Goal: Transaction & Acquisition: Book appointment/travel/reservation

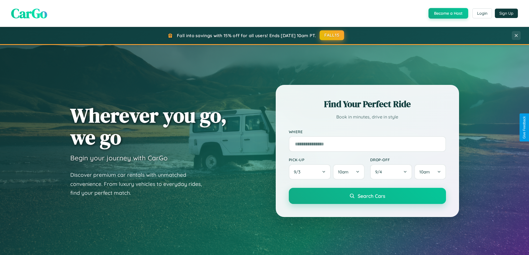
click at [332, 35] on button "FALL15" at bounding box center [332, 35] width 24 height 10
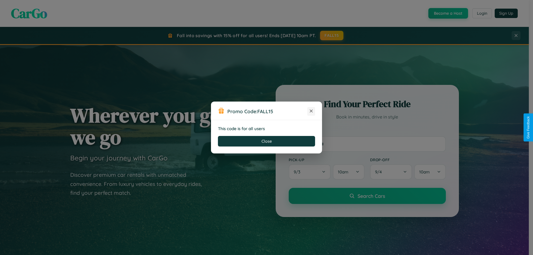
click at [311, 111] on icon at bounding box center [312, 111] width 6 height 6
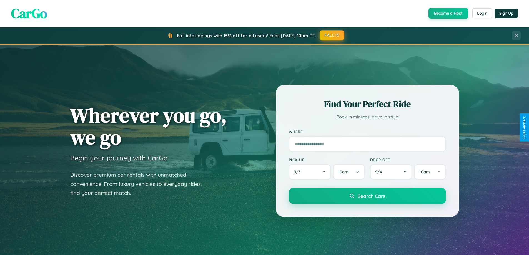
click at [332, 35] on button "FALL15" at bounding box center [332, 35] width 24 height 10
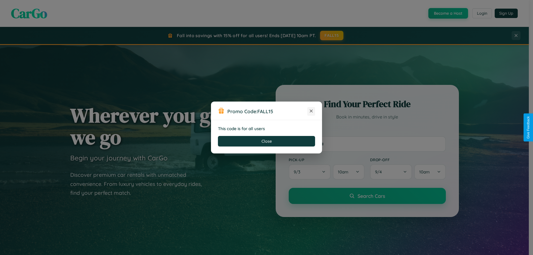
click at [311, 111] on icon at bounding box center [312, 111] width 6 height 6
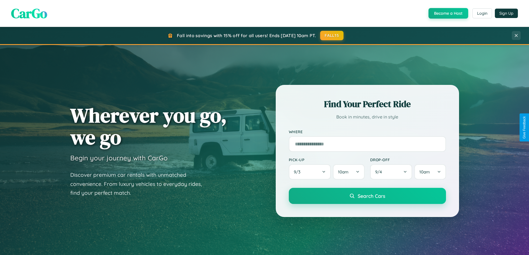
scroll to position [16, 0]
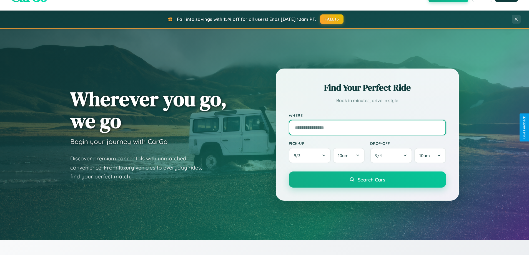
click at [367, 128] on input "text" at bounding box center [367, 128] width 157 height 16
type input "**********"
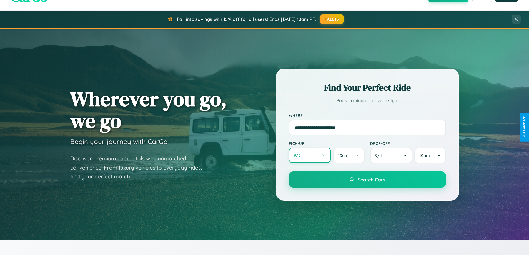
click at [310, 156] on button "9 / 3" at bounding box center [310, 155] width 42 height 15
select select "*"
select select "****"
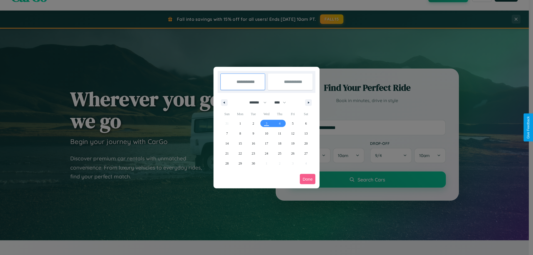
drag, startPoint x: 256, startPoint y: 103, endPoint x: 267, endPoint y: 111, distance: 14.2
click at [256, 103] on select "******* ******** ***** ***** *** **** **** ****** ********* ******* ******** **…" at bounding box center [257, 102] width 24 height 9
select select "*"
drag, startPoint x: 283, startPoint y: 103, endPoint x: 267, endPoint y: 111, distance: 18.4
click at [283, 103] on select "**** **** **** **** **** **** **** **** **** **** **** **** **** **** **** ****…" at bounding box center [280, 102] width 17 height 9
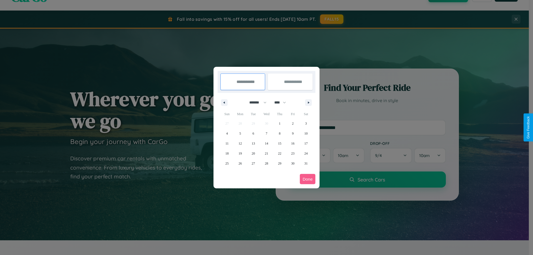
select select "****"
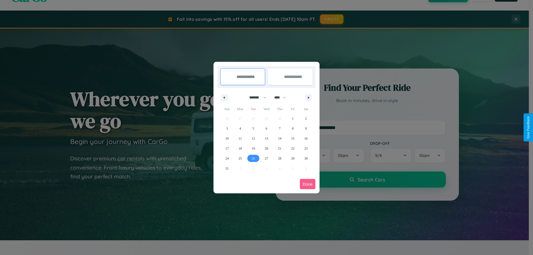
click at [253, 158] on span "26" at bounding box center [253, 159] width 3 height 10
type input "**********"
click at [280, 158] on span "28" at bounding box center [279, 159] width 3 height 10
type input "**********"
click at [308, 184] on button "Done" at bounding box center [308, 184] width 16 height 10
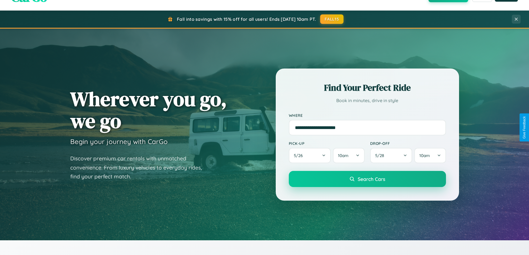
click at [367, 179] on span "Search Cars" at bounding box center [372, 179] width 28 height 6
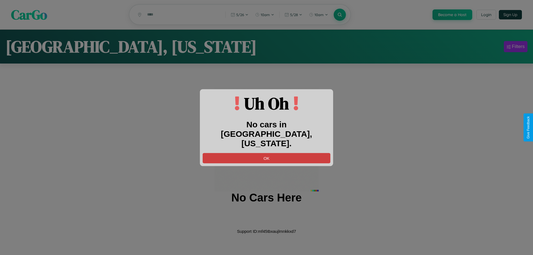
click at [267, 153] on button "OK" at bounding box center [267, 158] width 128 height 10
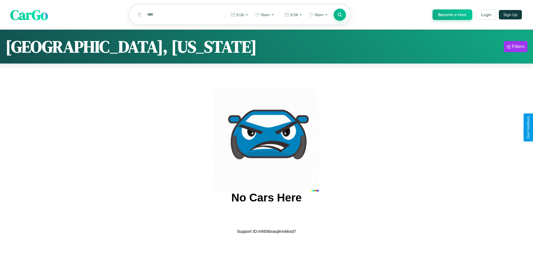
click at [29, 15] on span "CarGo" at bounding box center [29, 14] width 38 height 19
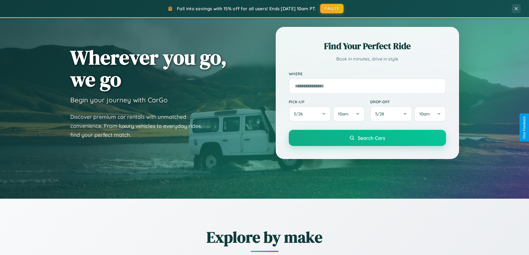
scroll to position [239, 0]
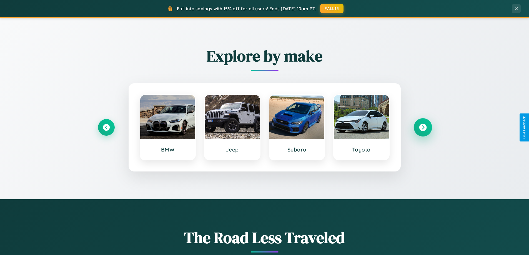
click at [423, 128] on icon at bounding box center [423, 128] width 8 height 8
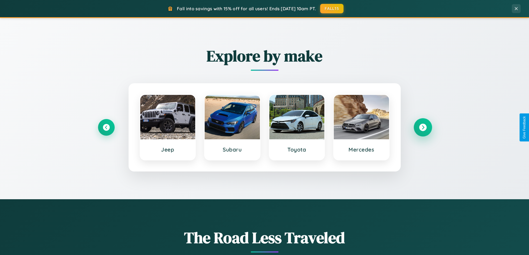
click at [423, 128] on icon at bounding box center [423, 128] width 8 height 8
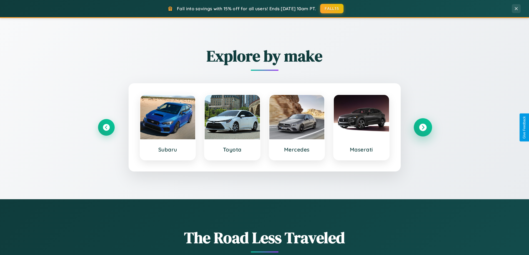
click at [423, 128] on icon at bounding box center [423, 128] width 8 height 8
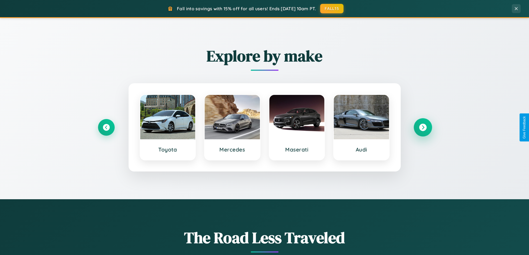
click at [423, 128] on icon at bounding box center [423, 128] width 8 height 8
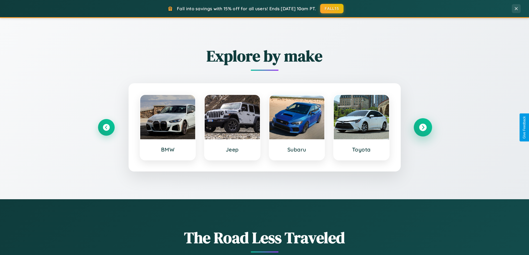
click at [423, 128] on icon at bounding box center [423, 128] width 8 height 8
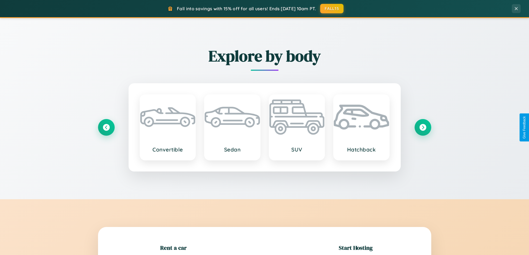
scroll to position [120, 0]
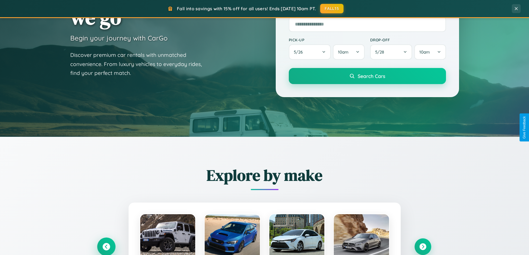
click at [106, 247] on icon at bounding box center [107, 247] width 8 height 8
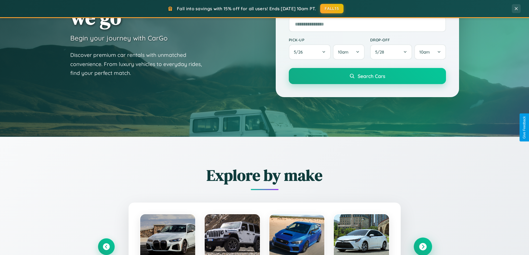
click at [423, 247] on icon at bounding box center [423, 247] width 8 height 8
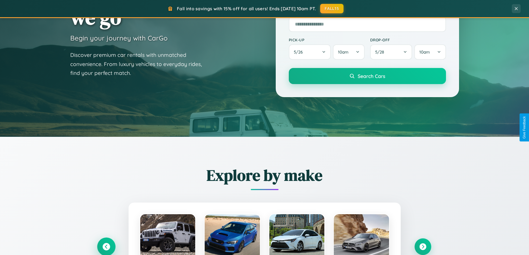
click at [106, 247] on icon at bounding box center [107, 247] width 8 height 8
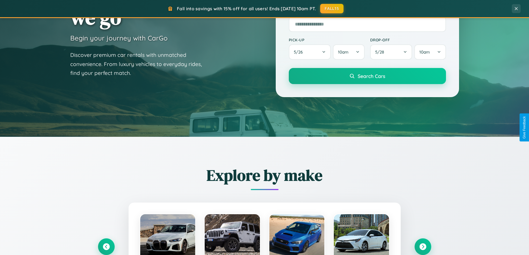
scroll to position [556, 0]
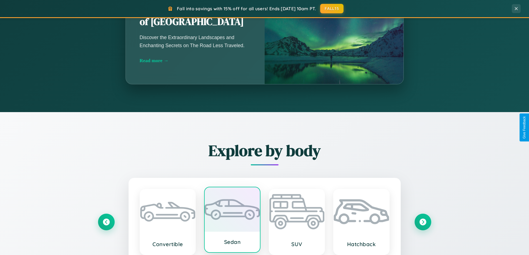
click at [232, 221] on div at bounding box center [232, 210] width 55 height 44
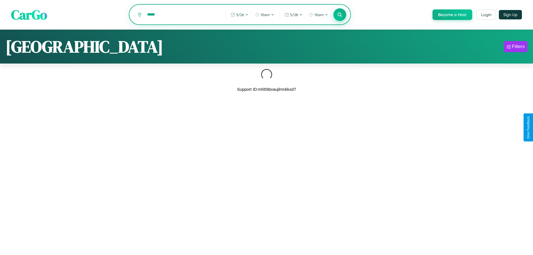
type input "*****"
click at [340, 15] on icon at bounding box center [339, 14] width 5 height 5
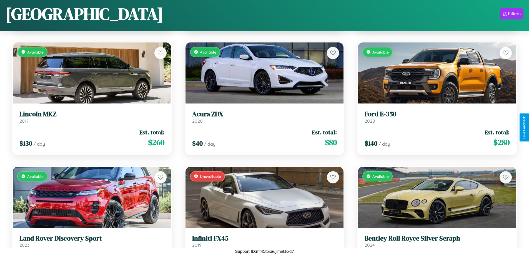
scroll to position [2815, 0]
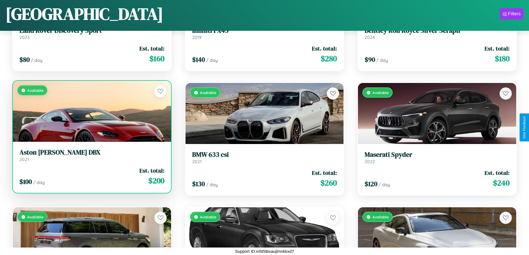
click at [91, 111] on div "Available" at bounding box center [92, 111] width 158 height 61
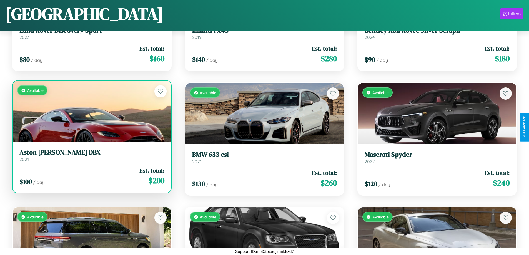
click at [91, 111] on div "Available" at bounding box center [92, 111] width 158 height 61
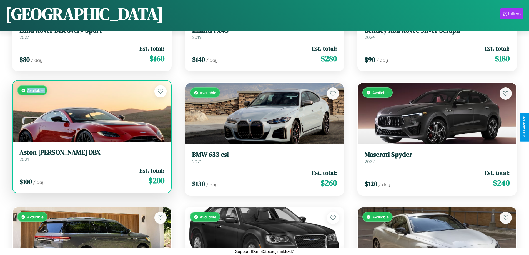
click at [91, 111] on div "Available" at bounding box center [92, 111] width 158 height 61
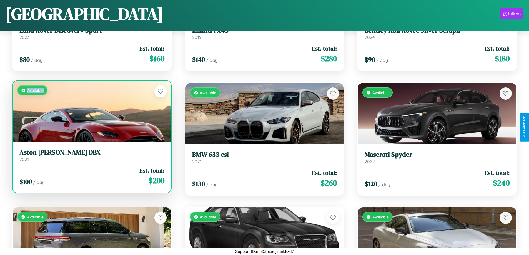
click at [91, 111] on div "Available" at bounding box center [92, 111] width 158 height 61
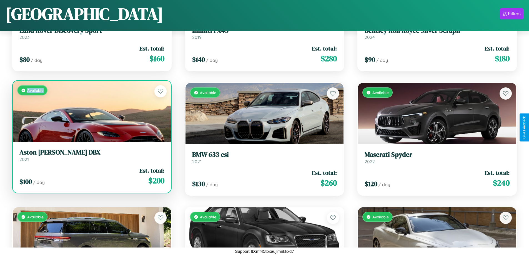
click at [91, 111] on div "Available" at bounding box center [92, 111] width 158 height 61
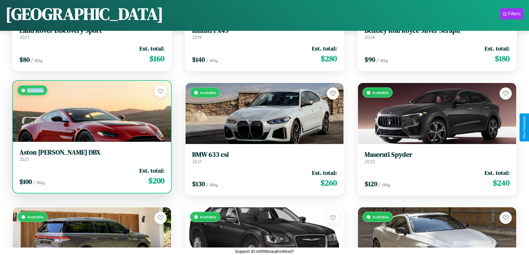
click at [91, 155] on h3 "Aston [PERSON_NAME] DBX" at bounding box center [91, 153] width 145 height 8
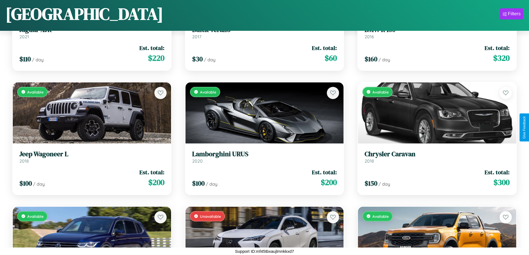
scroll to position [4681, 0]
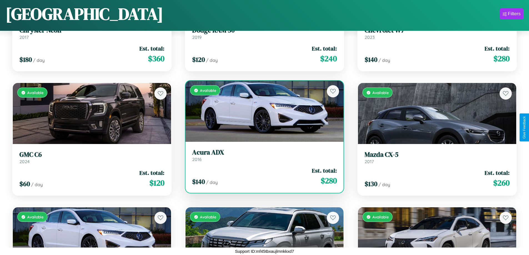
click at [262, 111] on div "Available" at bounding box center [265, 111] width 158 height 61
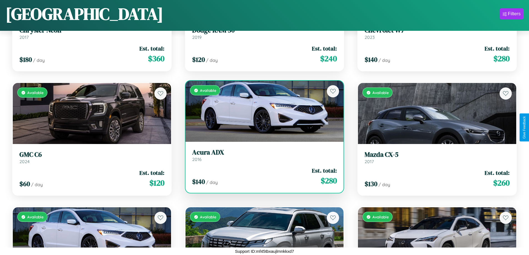
click at [262, 111] on div "Available" at bounding box center [265, 111] width 158 height 61
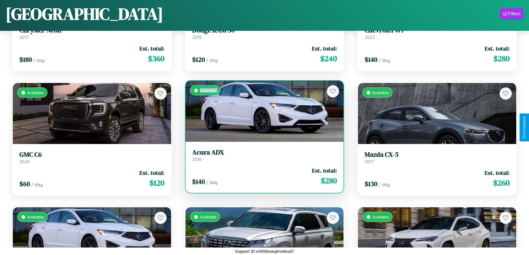
click at [262, 111] on div "Available" at bounding box center [265, 111] width 158 height 61
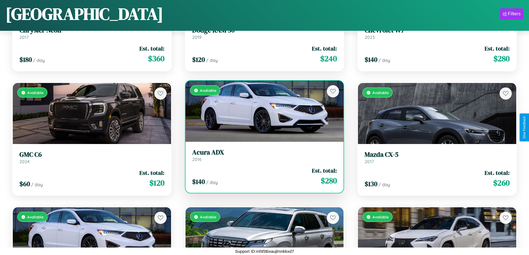
click at [262, 111] on div "Available" at bounding box center [265, 111] width 158 height 61
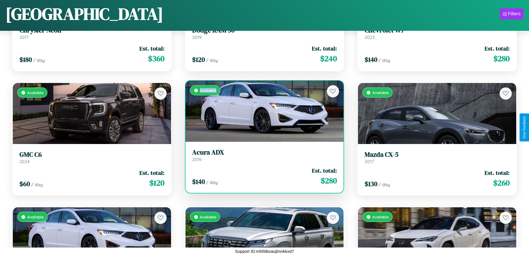
click at [262, 111] on div "Available" at bounding box center [265, 111] width 158 height 61
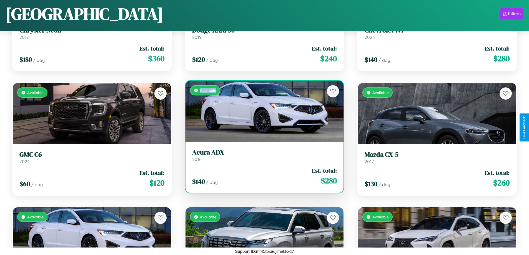
click at [262, 155] on h3 "Acura ADX" at bounding box center [264, 153] width 145 height 8
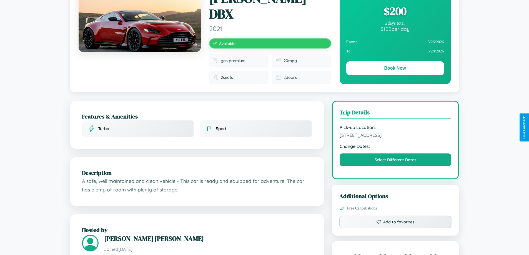
scroll to position [183, 0]
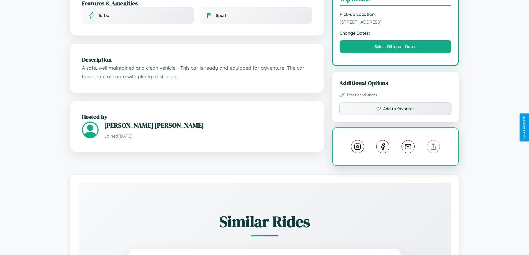
click at [434, 144] on line at bounding box center [434, 146] width 0 height 4
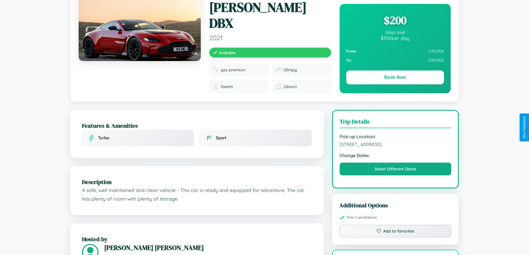
scroll to position [57, 0]
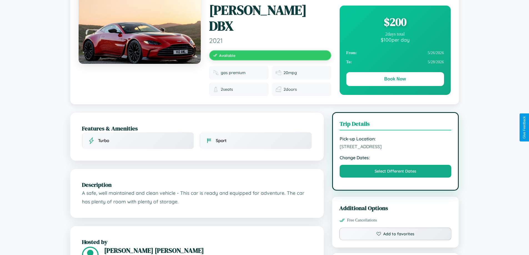
click at [396, 144] on span "3268 Union Street Kyoto 19280 Japan" at bounding box center [396, 147] width 112 height 6
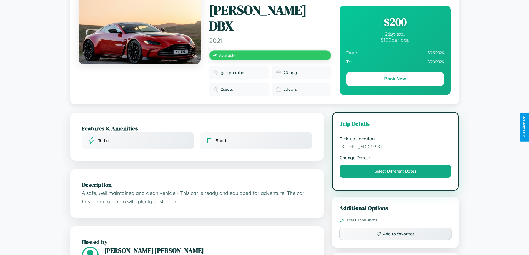
click at [396, 144] on span "3268 Union Street Kyoto 19280 Japan" at bounding box center [396, 147] width 112 height 6
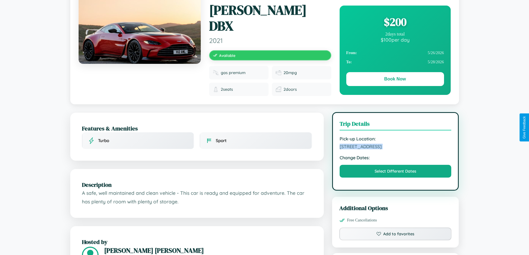
click at [396, 144] on span "3268 Union Street Kyoto 19280 Japan" at bounding box center [396, 147] width 112 height 6
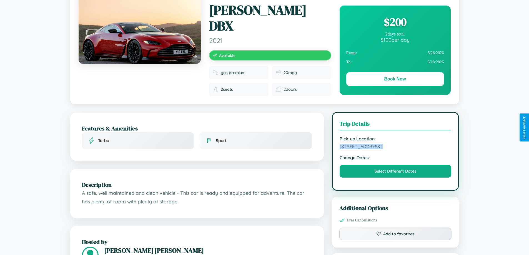
click at [396, 144] on span "3268 Union Street Kyoto 19280 Japan" at bounding box center [396, 147] width 112 height 6
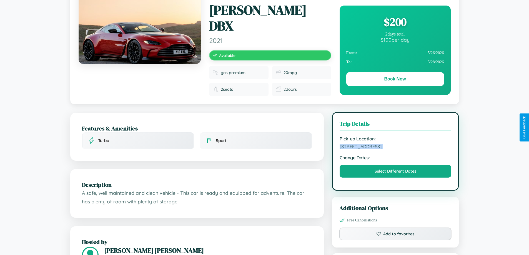
click at [396, 144] on span "3268 Union Street Kyoto 19280 Japan" at bounding box center [396, 147] width 112 height 6
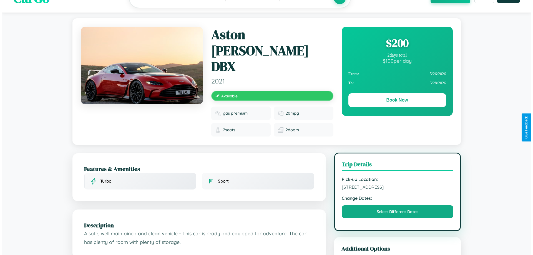
scroll to position [0, 0]
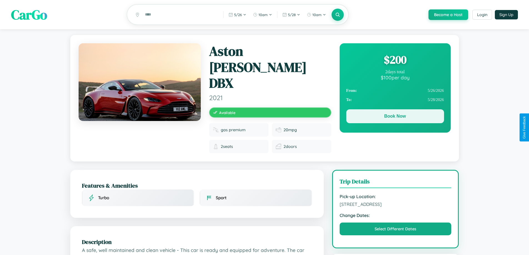
click at [395, 117] on button "Book Now" at bounding box center [395, 116] width 98 height 14
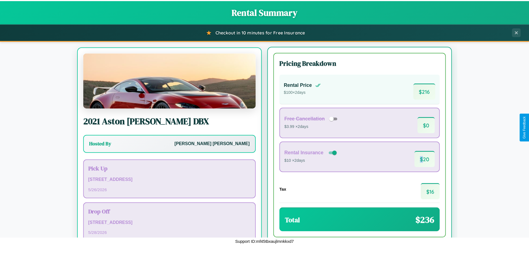
scroll to position [26, 0]
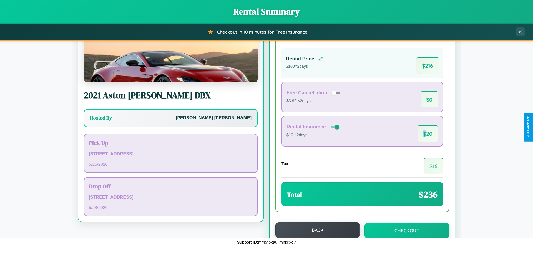
click at [315, 230] on button "Back" at bounding box center [318, 231] width 85 height 16
